Goal: Information Seeking & Learning: Find specific fact

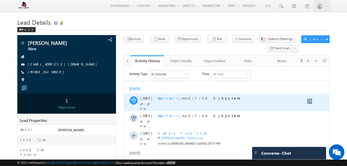
click at [192, 104] on div "Opportunity modified by System" at bounding box center [233, 103] width 150 height 18
click at [134, 102] on span at bounding box center [134, 101] width 6 height 6
click at [310, 101] on link at bounding box center [311, 101] width 6 height 5
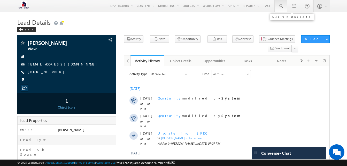
click at [283, 5] on span at bounding box center [280, 6] width 5 height 5
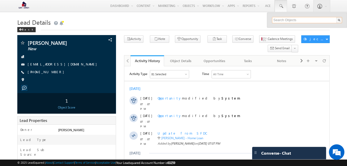
click at [284, 21] on input "text" at bounding box center [307, 20] width 70 height 6
paste input "7545545460"
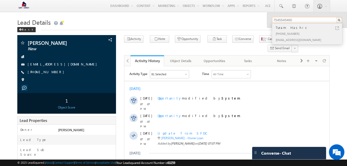
type input "7545545460"
click at [289, 36] on div "+91-7545545460" at bounding box center [309, 33] width 69 height 6
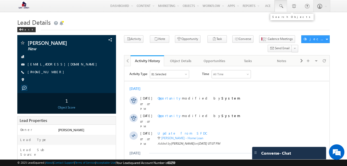
click at [282, 6] on span at bounding box center [280, 6] width 5 height 5
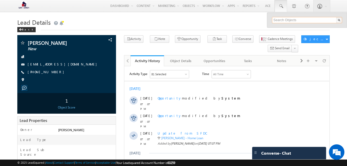
paste input "7888415152"
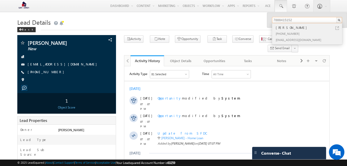
type input "7888415152"
click at [290, 28] on div "Ramit Nikaad" at bounding box center [309, 28] width 69 height 6
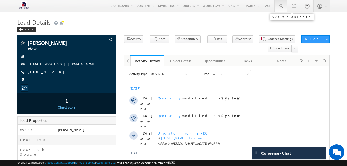
click at [281, 6] on span at bounding box center [280, 6] width 5 height 5
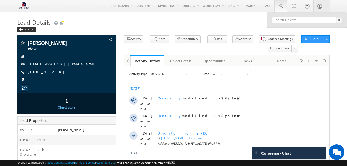
paste input "7845515425"
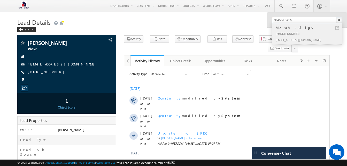
type input "7845515425"
click at [282, 30] on div "Musrah suligs" at bounding box center [309, 28] width 69 height 6
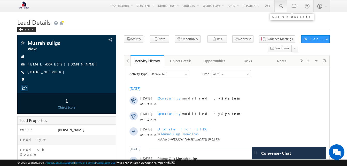
click at [280, 3] on link at bounding box center [281, 6] width 12 height 12
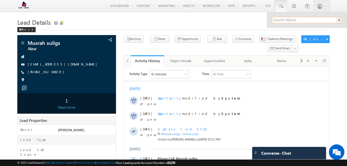
paste input "7559212215"
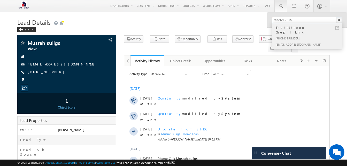
type input "7559212215"
click at [294, 35] on div "+91-7559212215" at bounding box center [309, 38] width 69 height 6
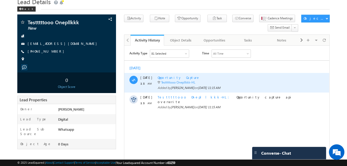
scroll to position [21, 0]
click at [134, 79] on span at bounding box center [133, 80] width 5 height 3
click at [182, 78] on span "Opportunity Capture" at bounding box center [179, 77] width 42 height 4
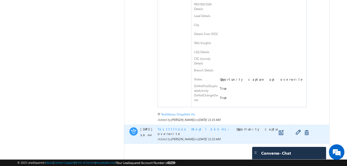
scroll to position [465, 0]
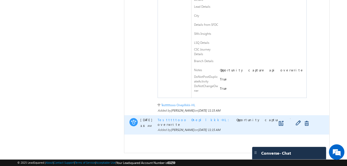
click at [135, 122] on span at bounding box center [134, 123] width 6 height 6
click at [281, 124] on link at bounding box center [282, 123] width 6 height 5
